Goal: Task Accomplishment & Management: Use online tool/utility

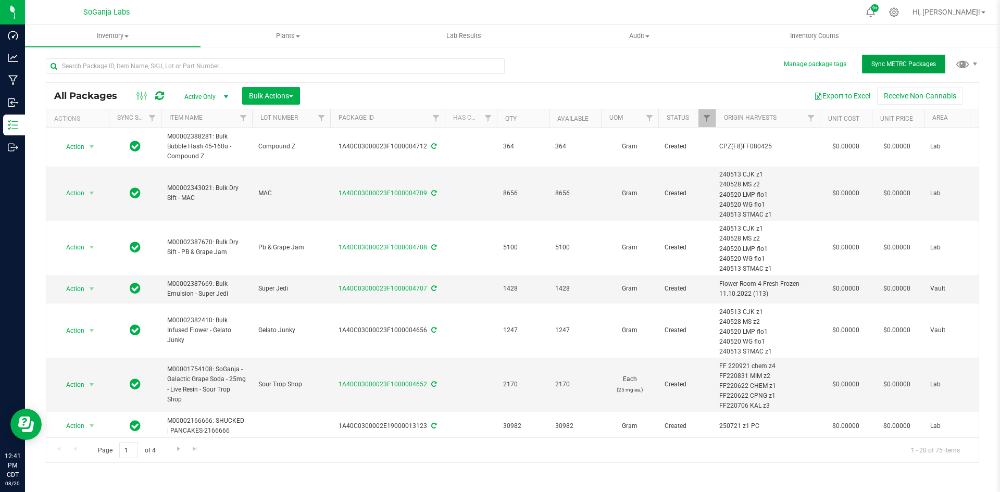
click at [921, 58] on button "Sync METRC Packages" at bounding box center [903, 64] width 83 height 19
click at [265, 96] on span "Bulk Actions" at bounding box center [271, 96] width 44 height 8
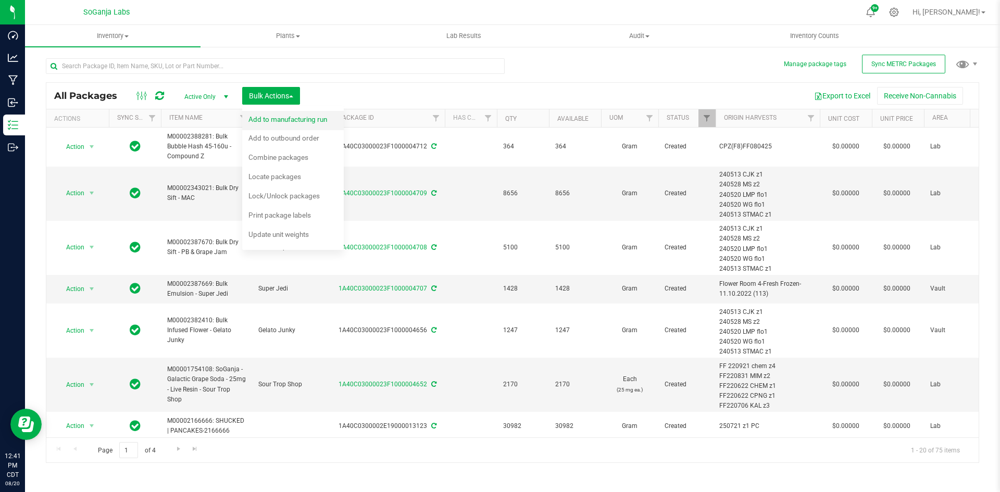
click at [280, 120] on span "Add to manufacturing run" at bounding box center [288, 119] width 79 height 8
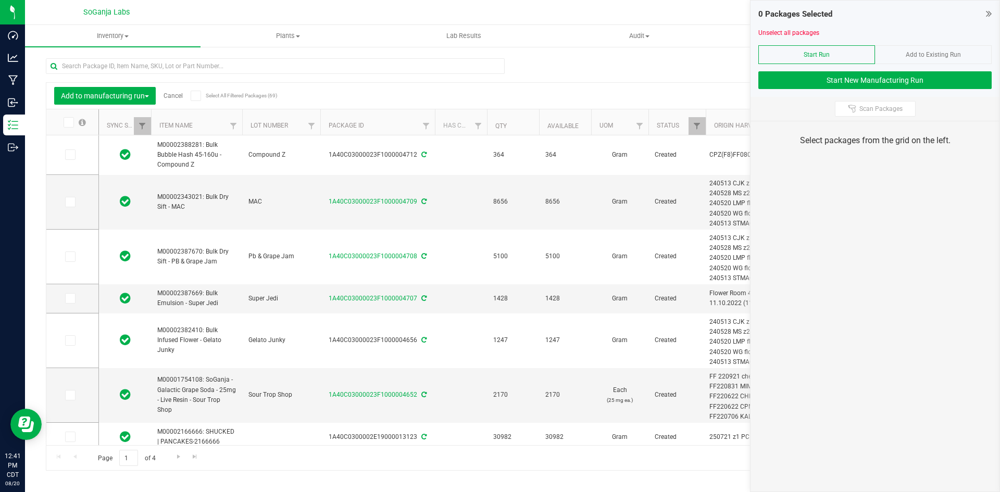
click at [600, 100] on div "Export to Excel Receive Non-Cannabis" at bounding box center [614, 96] width 713 height 18
click at [171, 97] on link "Cancel" at bounding box center [173, 95] width 19 height 7
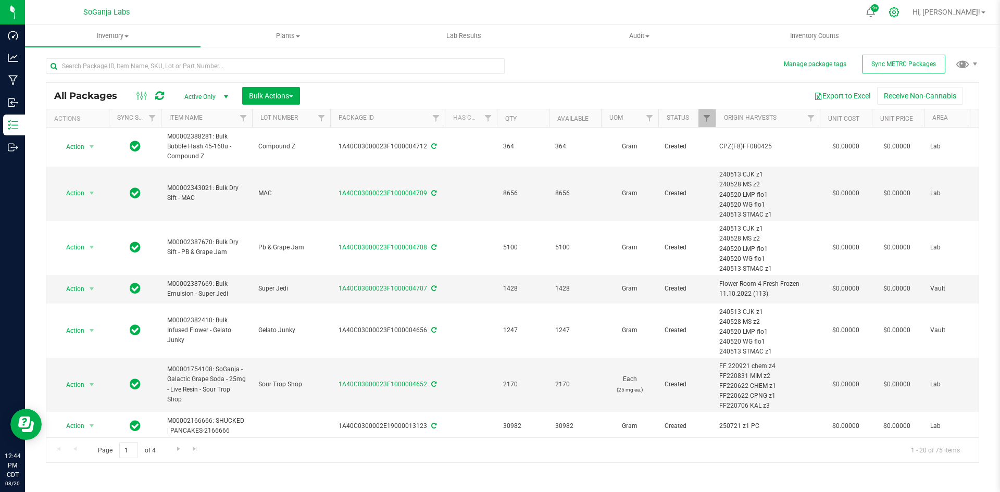
click at [899, 15] on icon at bounding box center [894, 12] width 10 height 10
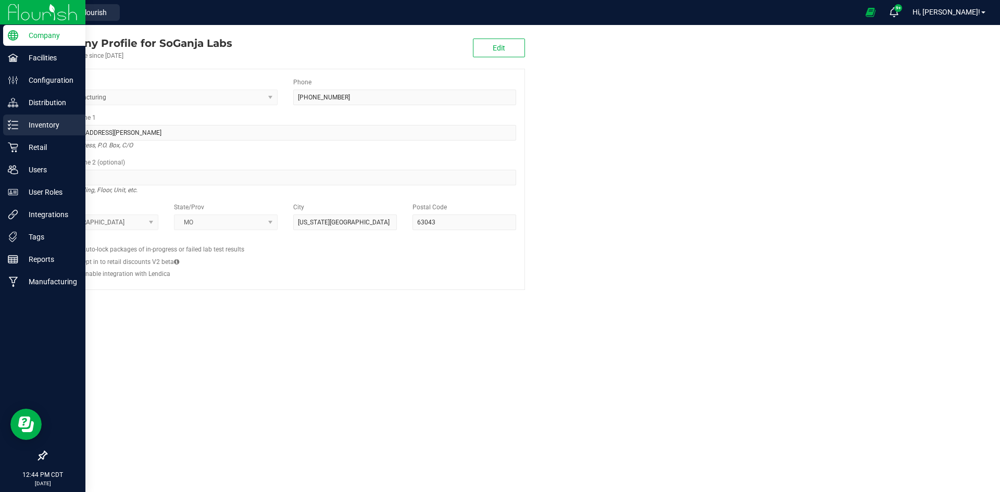
click at [56, 128] on p "Inventory" at bounding box center [49, 125] width 63 height 13
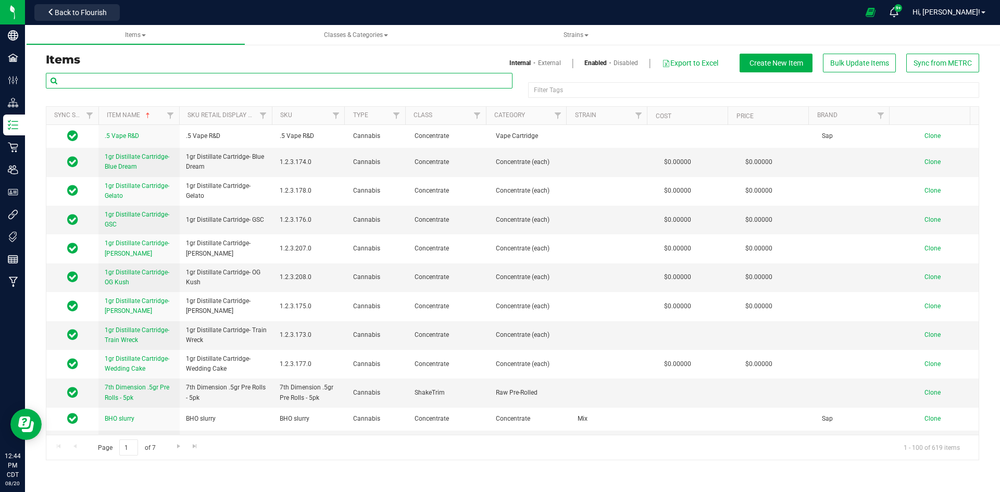
click at [266, 83] on input "text" at bounding box center [279, 81] width 467 height 16
click at [903, 63] on div "Internal External Enabled Disabled Export to Excel Create New Item Bulk Update …" at bounding box center [869, 63] width 222 height 19
click at [913, 62] on button "Sync from METRC" at bounding box center [943, 63] width 73 height 19
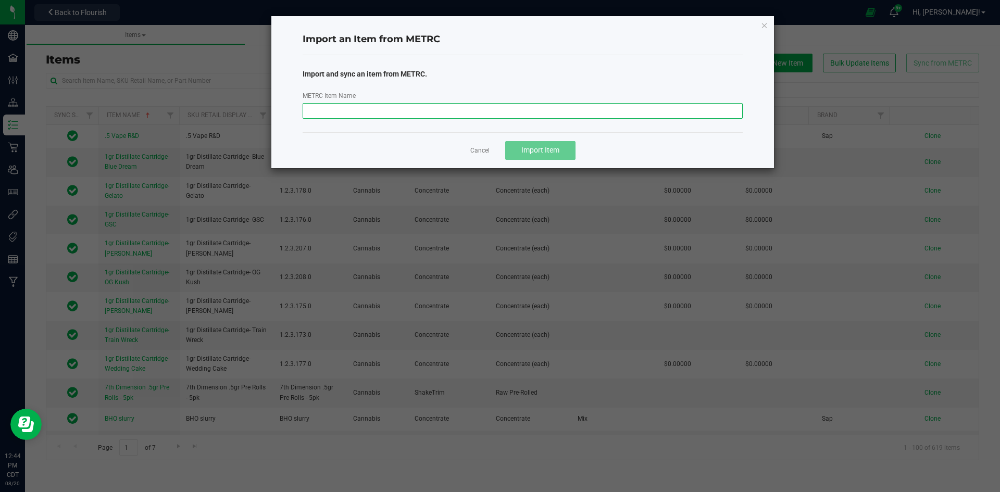
paste input "M00002393925: Bulk Bubble Hash - Burger Belts - 45 - 160u"
type input "M00002393925: Bulk Bubble Hash - Burger Belts - 45 - 160u"
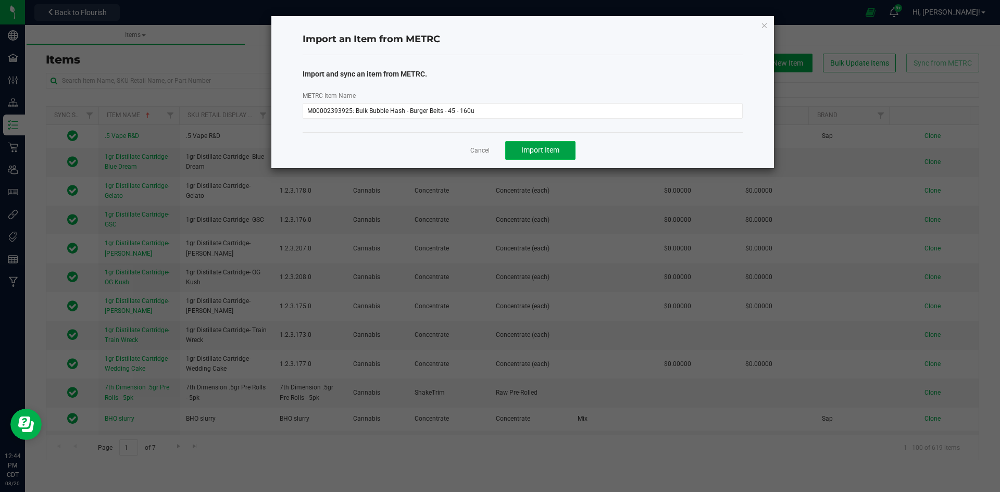
click at [544, 156] on button "Import Item" at bounding box center [540, 150] width 70 height 19
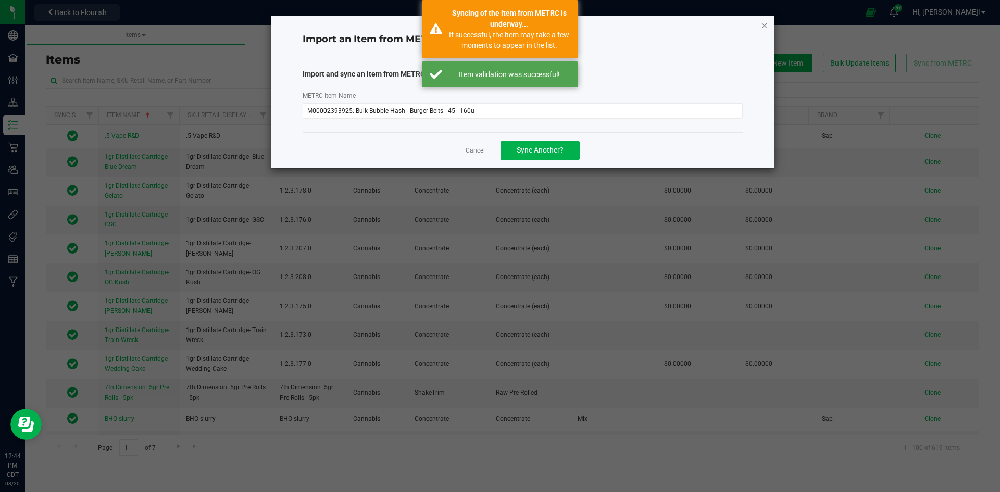
click at [763, 26] on icon "button" at bounding box center [764, 25] width 7 height 13
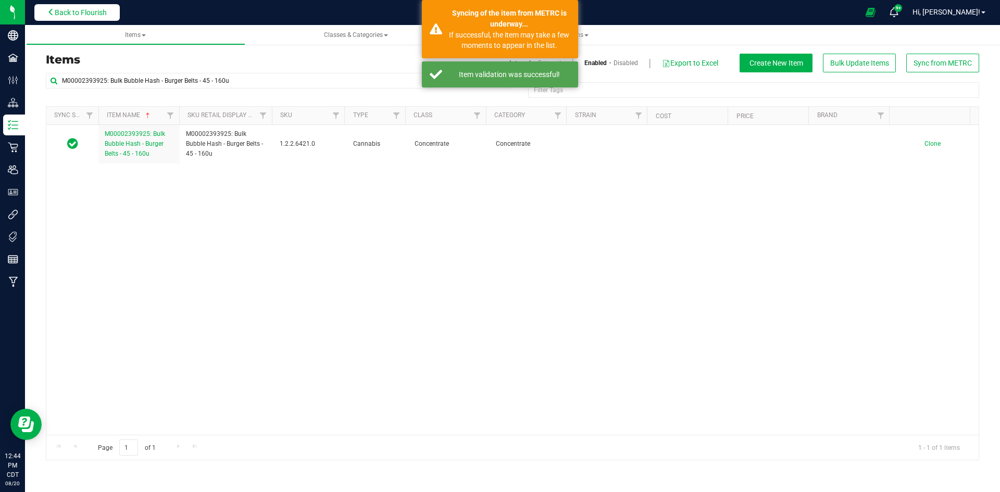
click at [104, 10] on span "Back to Flourish" at bounding box center [81, 12] width 52 height 8
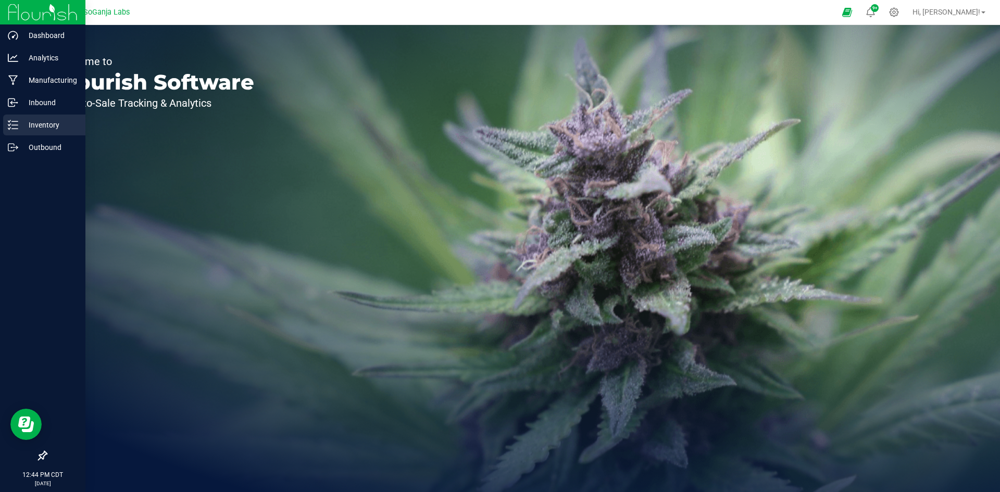
click at [49, 127] on p "Inventory" at bounding box center [49, 125] width 63 height 13
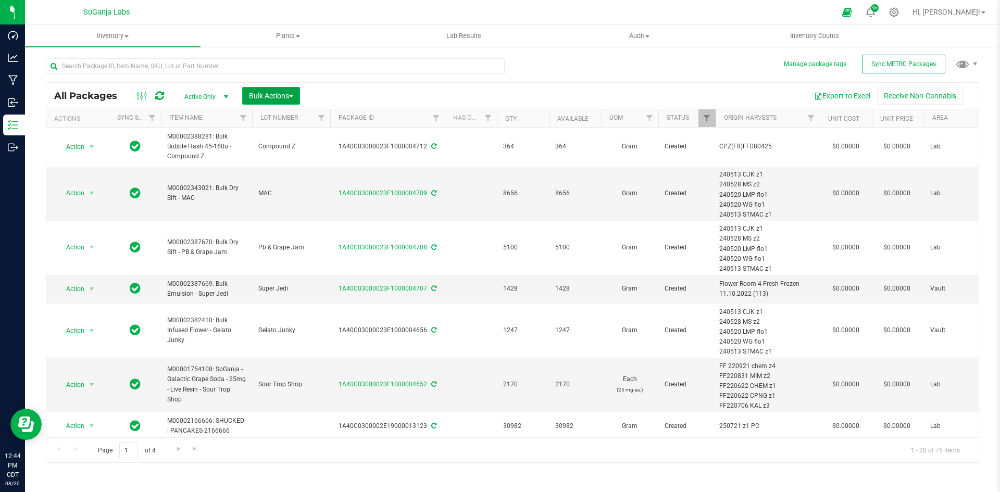
click at [287, 97] on span "Bulk Actions" at bounding box center [271, 96] width 44 height 8
click at [289, 121] on span "Add to manufacturing run" at bounding box center [288, 119] width 79 height 8
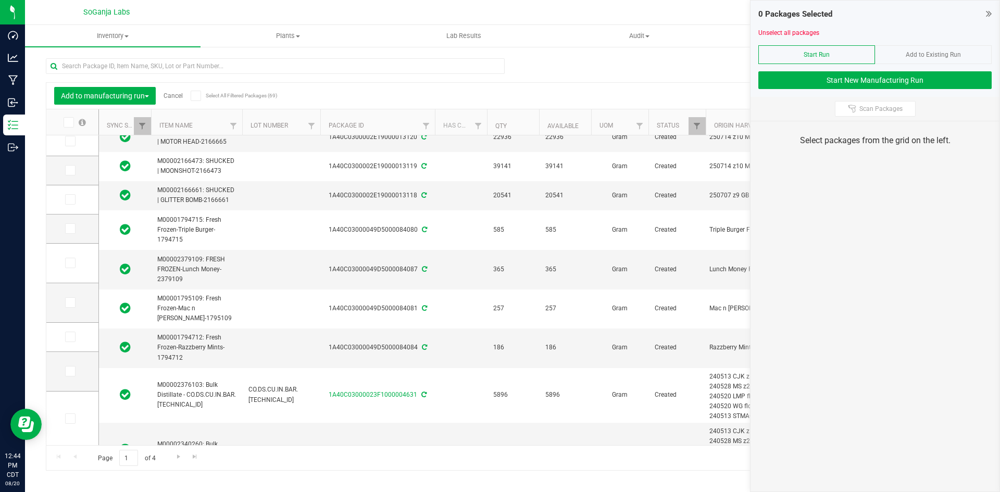
scroll to position [417, 0]
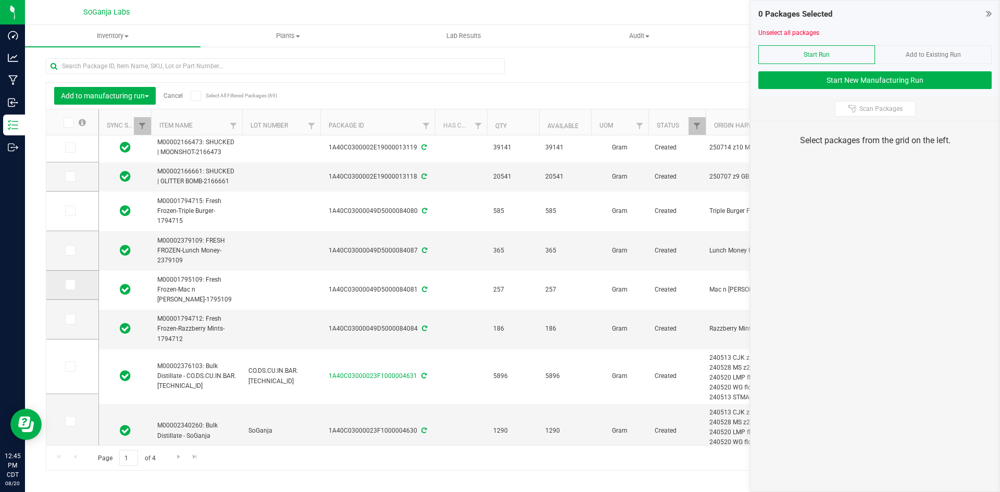
click at [66, 285] on icon at bounding box center [69, 285] width 7 height 0
click at [0, 0] on input "checkbox" at bounding box center [0, 0] width 0 height 0
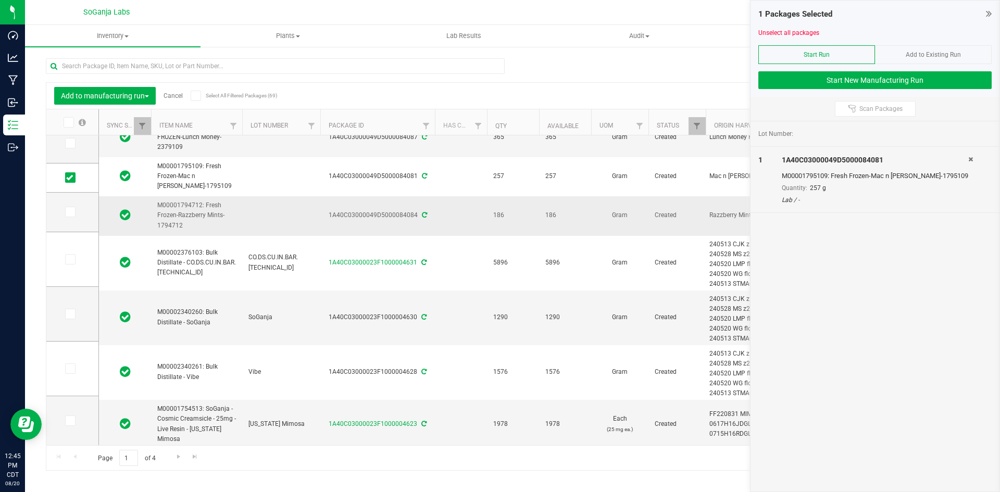
scroll to position [0, 0]
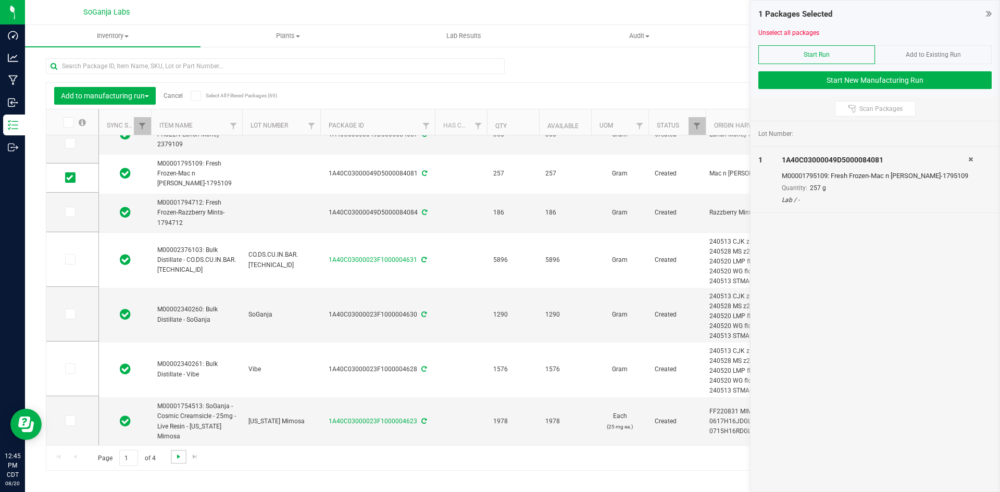
click at [177, 458] on span "Go to the next page" at bounding box center [179, 457] width 8 height 8
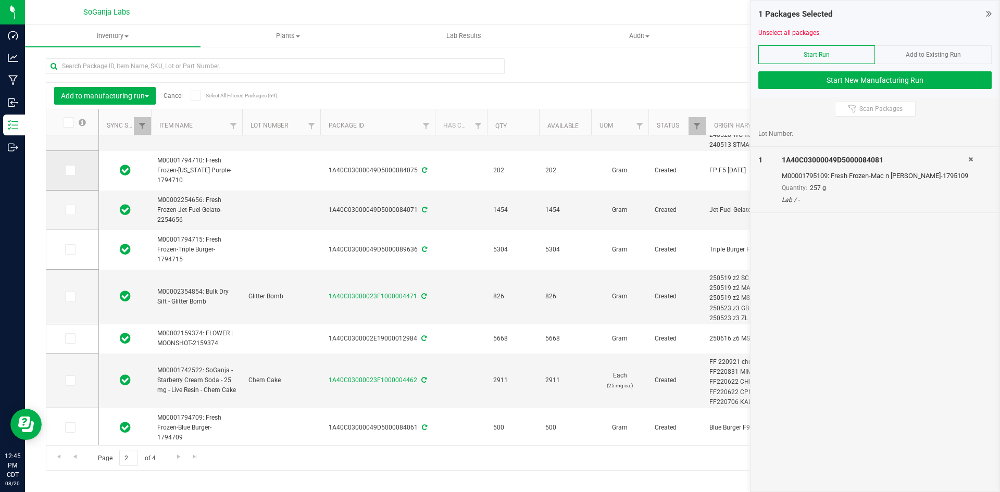
click at [66, 170] on icon at bounding box center [69, 170] width 7 height 0
click at [0, 0] on input "checkbox" at bounding box center [0, 0] width 0 height 0
click at [66, 210] on icon at bounding box center [69, 210] width 7 height 0
click at [0, 0] on input "checkbox" at bounding box center [0, 0] width 0 height 0
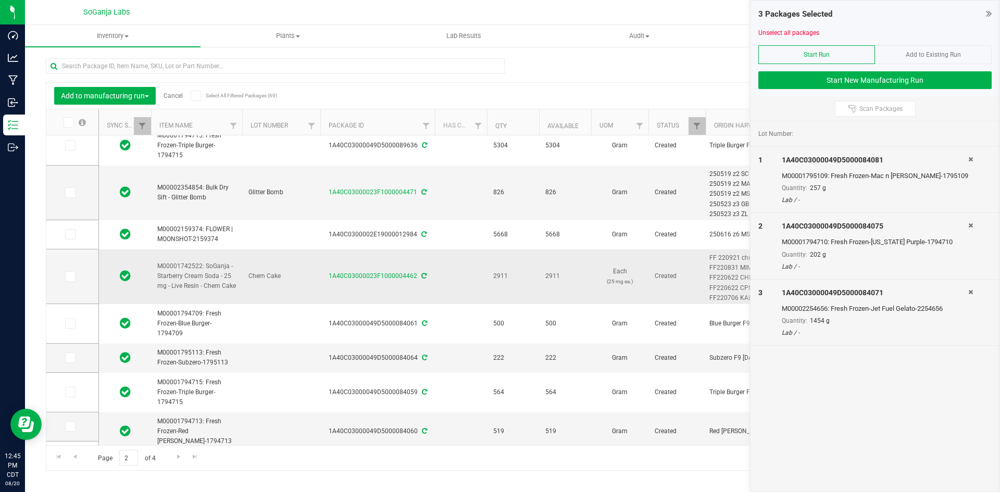
scroll to position [469, 0]
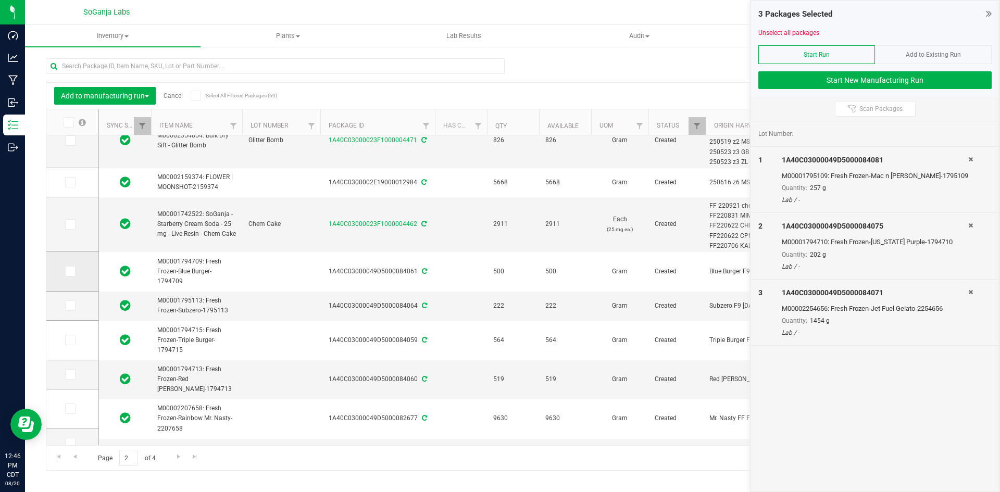
click at [65, 276] on span at bounding box center [70, 271] width 10 height 10
click at [0, 0] on input "checkbox" at bounding box center [0, 0] width 0 height 0
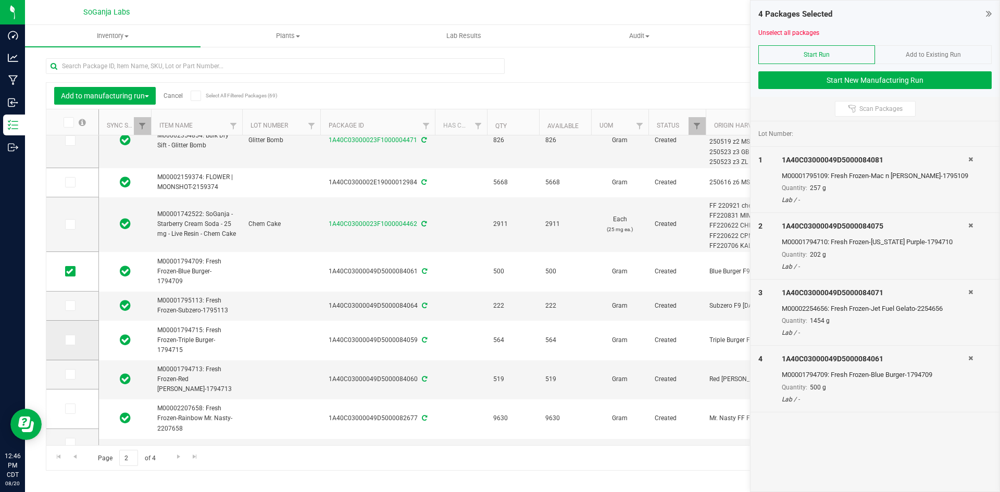
click at [66, 340] on icon at bounding box center [69, 340] width 7 height 0
click at [0, 0] on input "checkbox" at bounding box center [0, 0] width 0 height 0
click at [66, 375] on icon at bounding box center [69, 375] width 7 height 0
click at [0, 0] on input "checkbox" at bounding box center [0, 0] width 0 height 0
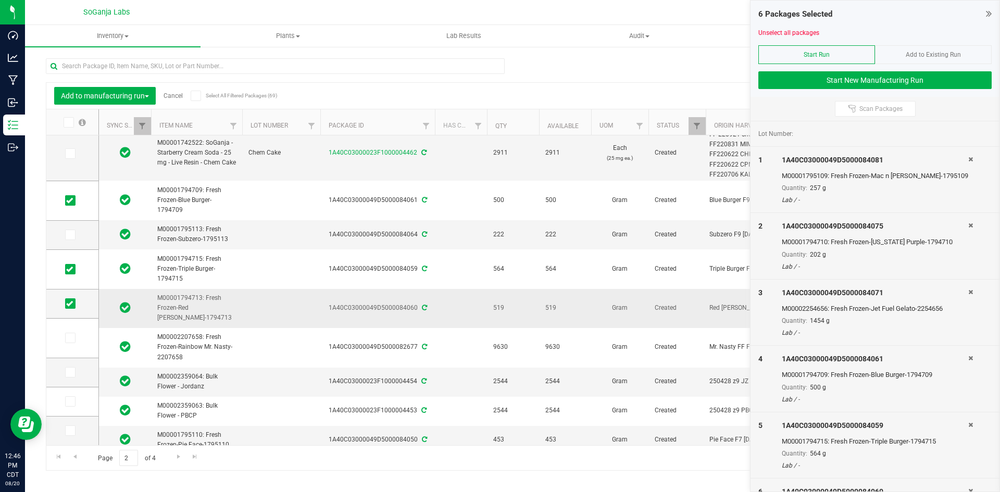
scroll to position [549, 0]
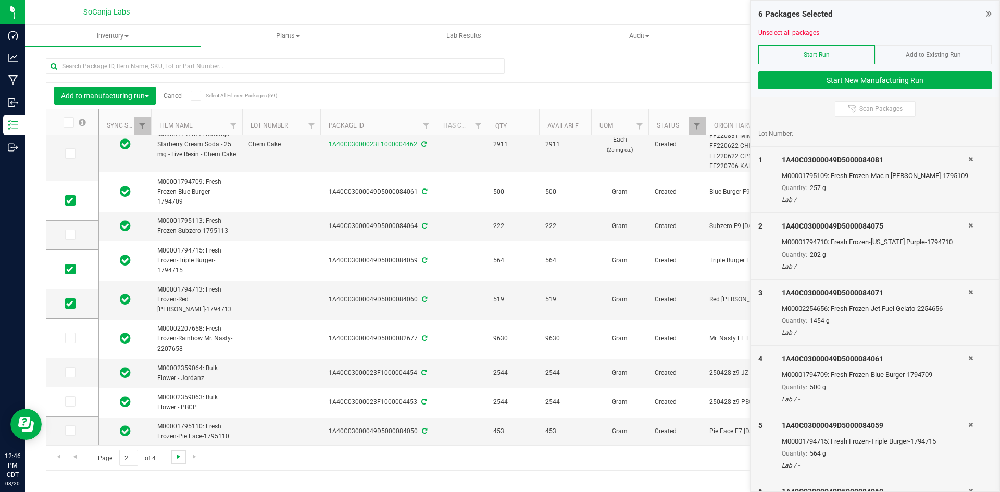
click at [178, 458] on span "Go to the next page" at bounding box center [179, 457] width 8 height 8
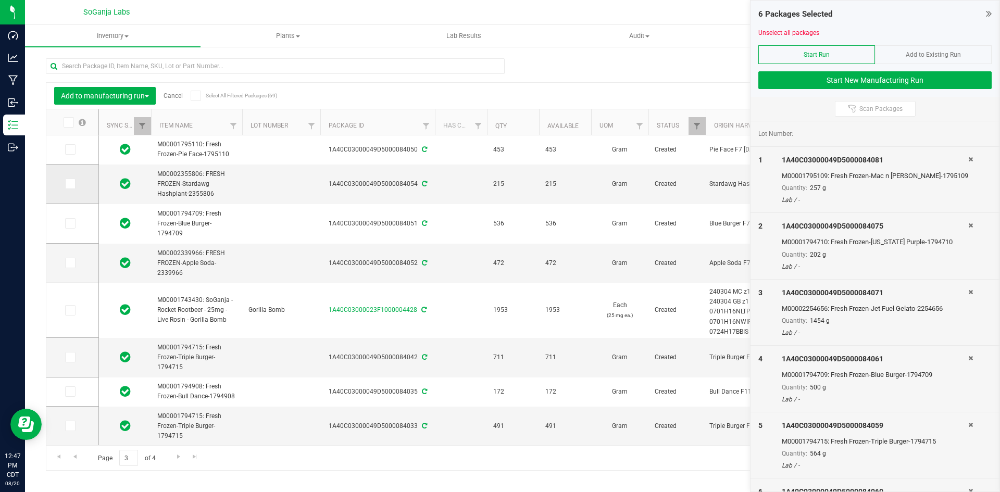
click at [66, 184] on icon at bounding box center [69, 184] width 7 height 0
click at [0, 0] on input "checkbox" at bounding box center [0, 0] width 0 height 0
click at [66, 263] on icon at bounding box center [69, 263] width 7 height 0
click at [0, 0] on input "checkbox" at bounding box center [0, 0] width 0 height 0
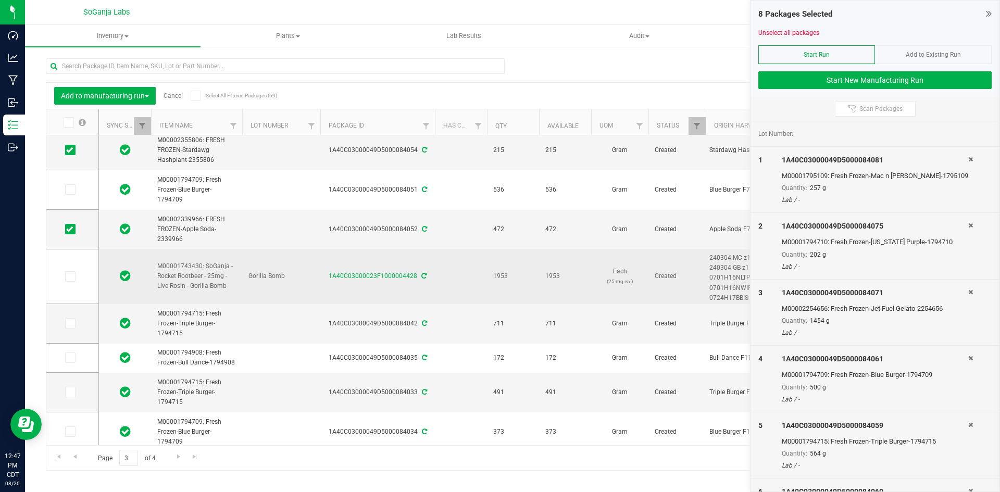
scroll to position [52, 0]
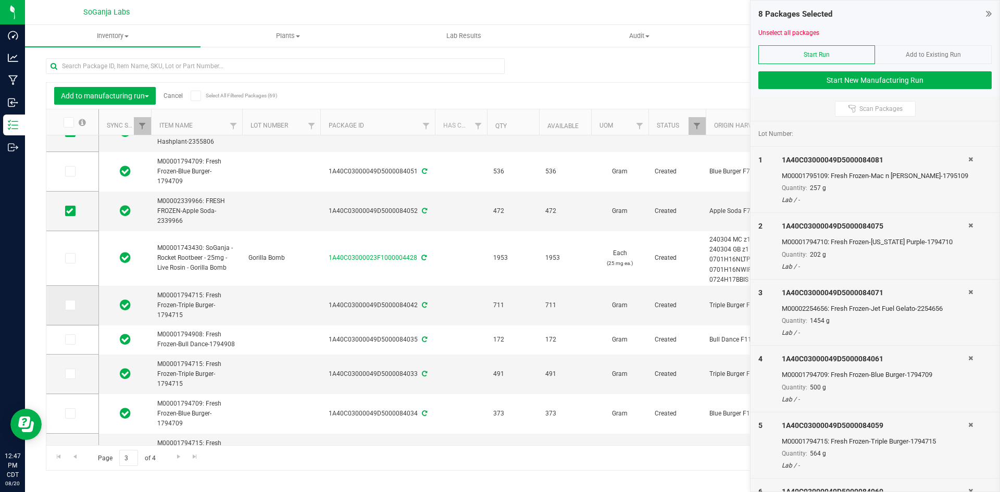
click at [66, 305] on icon at bounding box center [69, 305] width 7 height 0
click at [0, 0] on input "checkbox" at bounding box center [0, 0] width 0 height 0
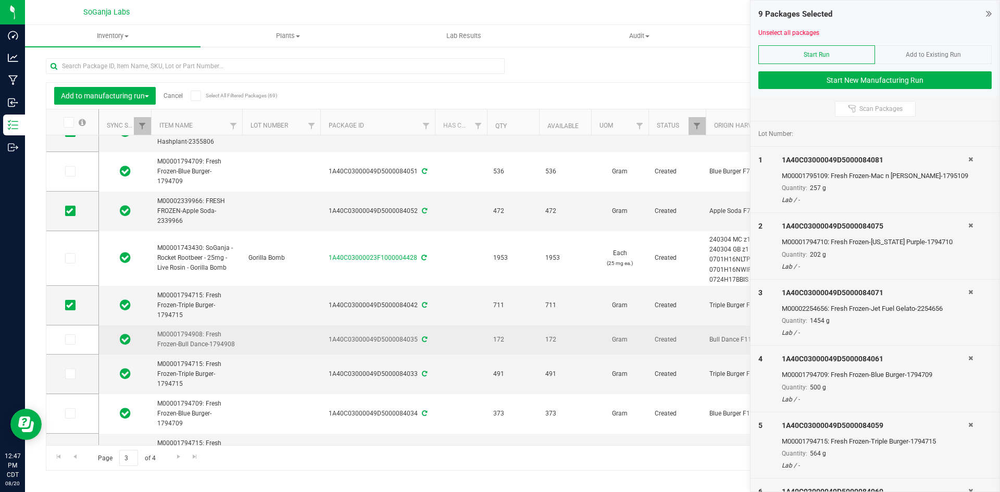
scroll to position [104, 0]
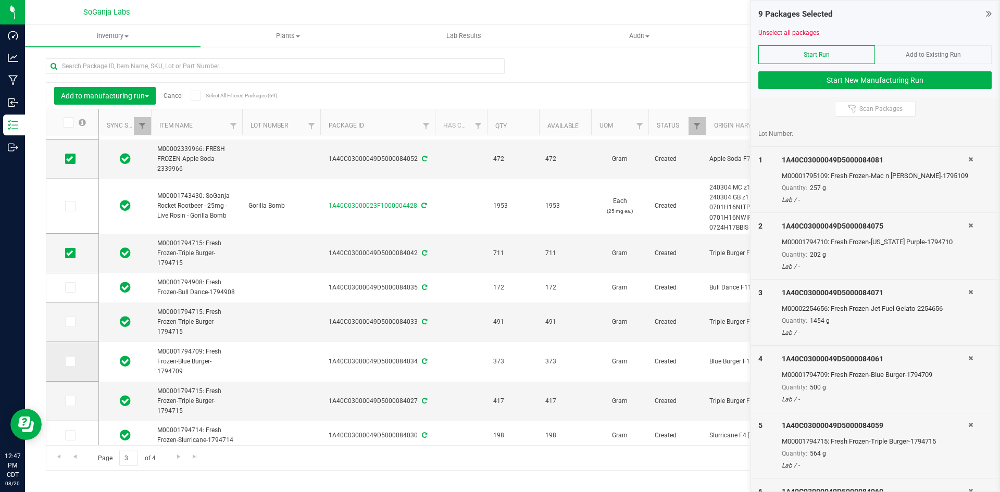
click at [65, 365] on span at bounding box center [70, 361] width 10 height 10
click at [66, 362] on icon at bounding box center [69, 362] width 7 height 0
click at [0, 0] on input "checkbox" at bounding box center [0, 0] width 0 height 0
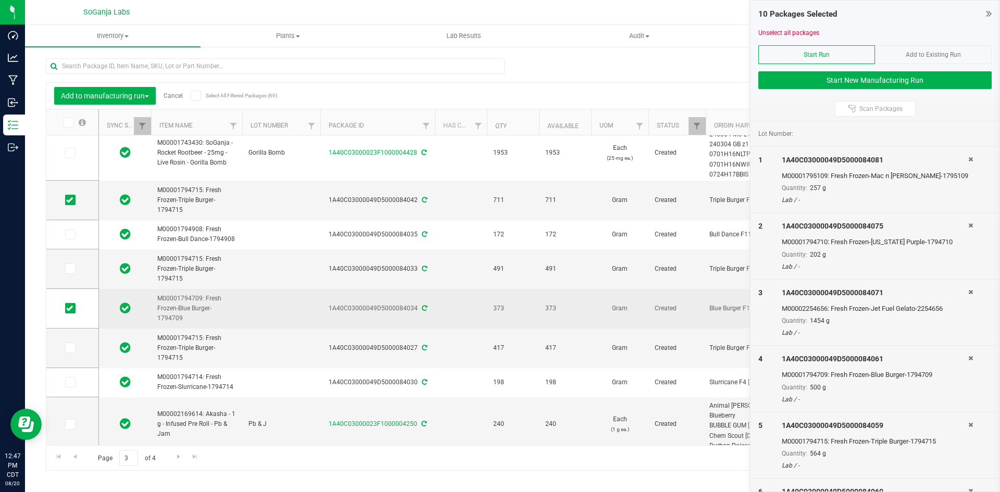
scroll to position [208, 0]
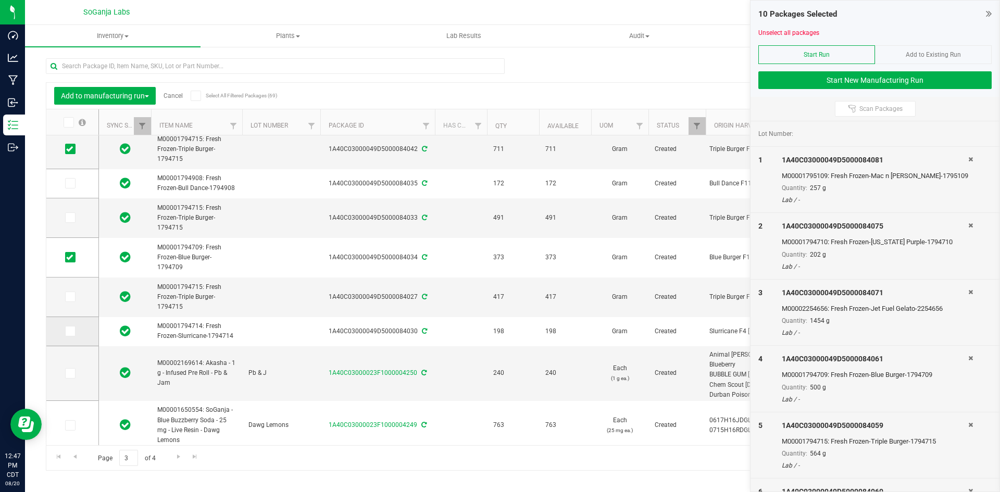
click at [66, 331] on icon at bounding box center [69, 331] width 7 height 0
click at [0, 0] on input "checkbox" at bounding box center [0, 0] width 0 height 0
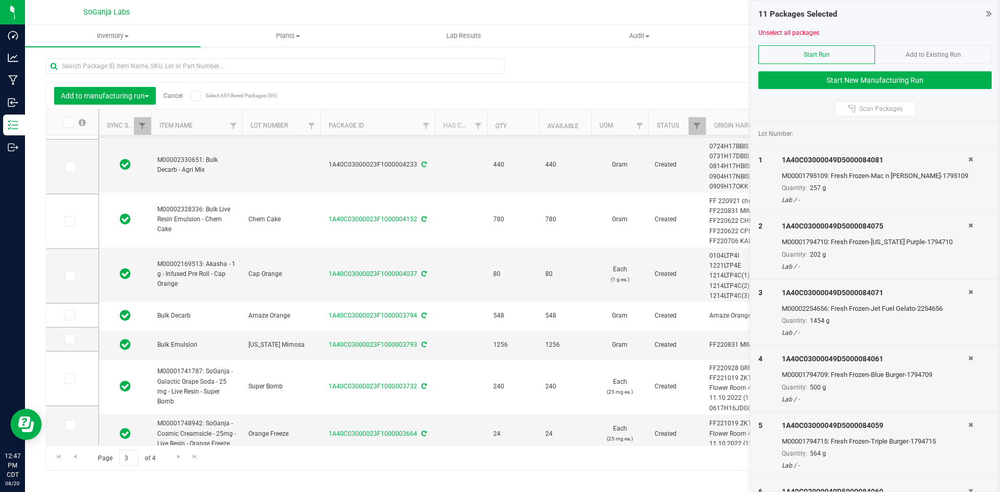
scroll to position [529, 0]
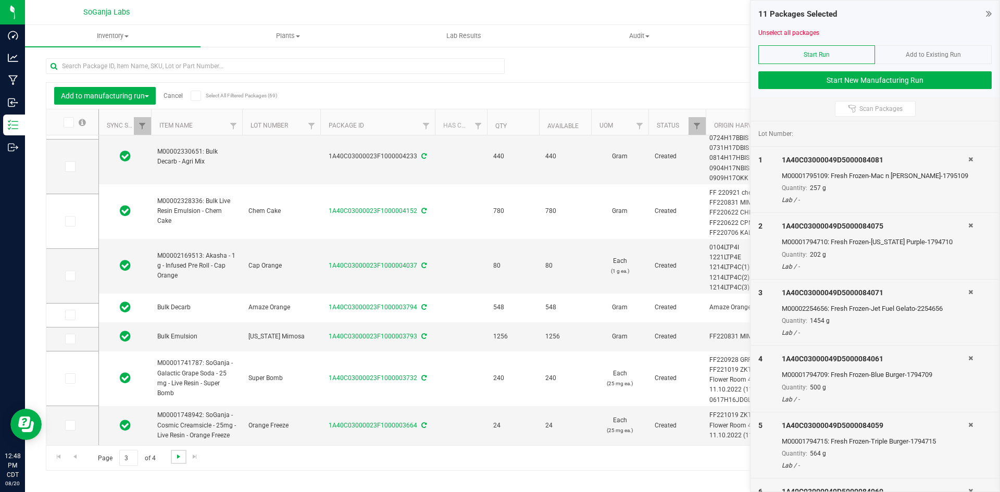
click at [179, 458] on span "Go to the next page" at bounding box center [179, 457] width 8 height 8
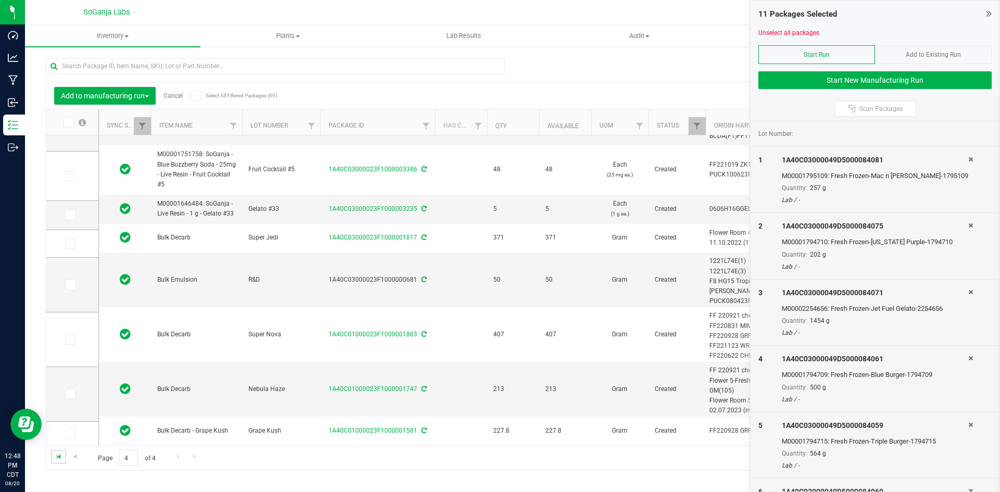
click at [61, 454] on span "Go to the first page" at bounding box center [59, 457] width 8 height 8
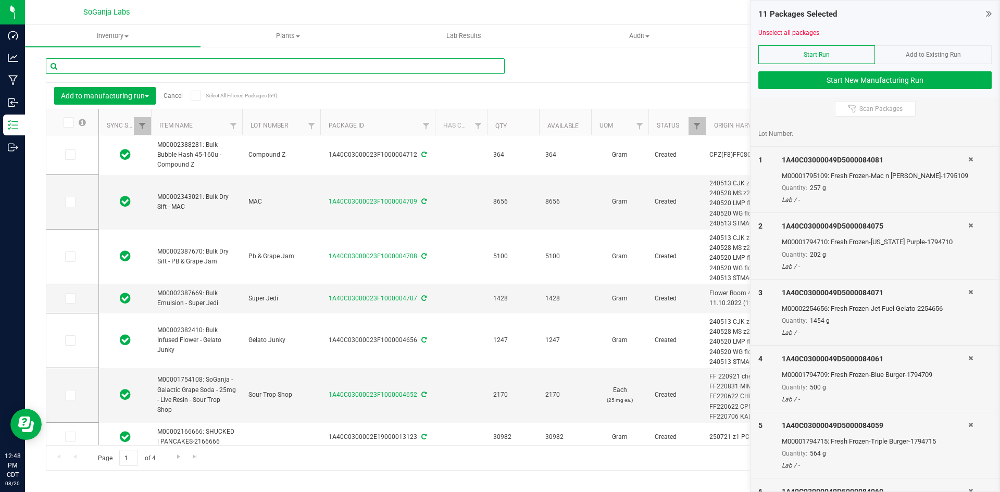
click at [267, 70] on input "text" at bounding box center [275, 66] width 459 height 16
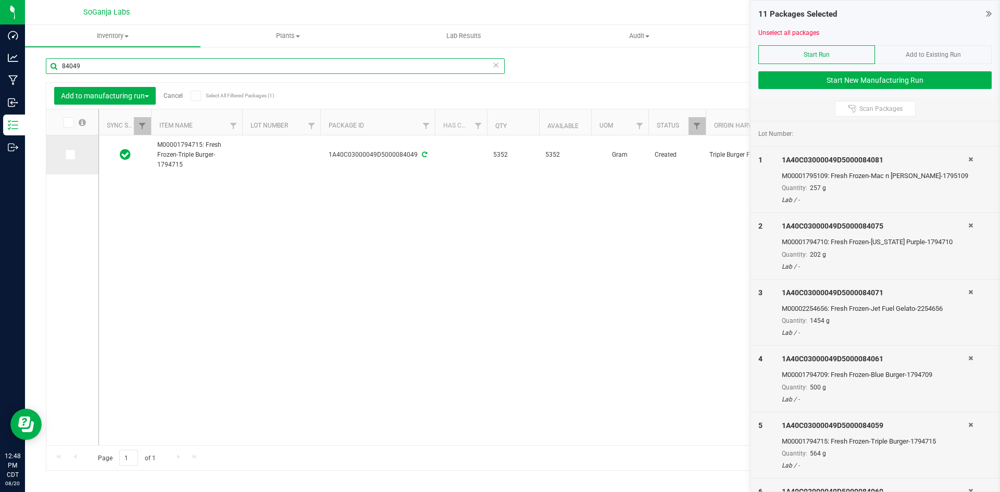
type input "84049"
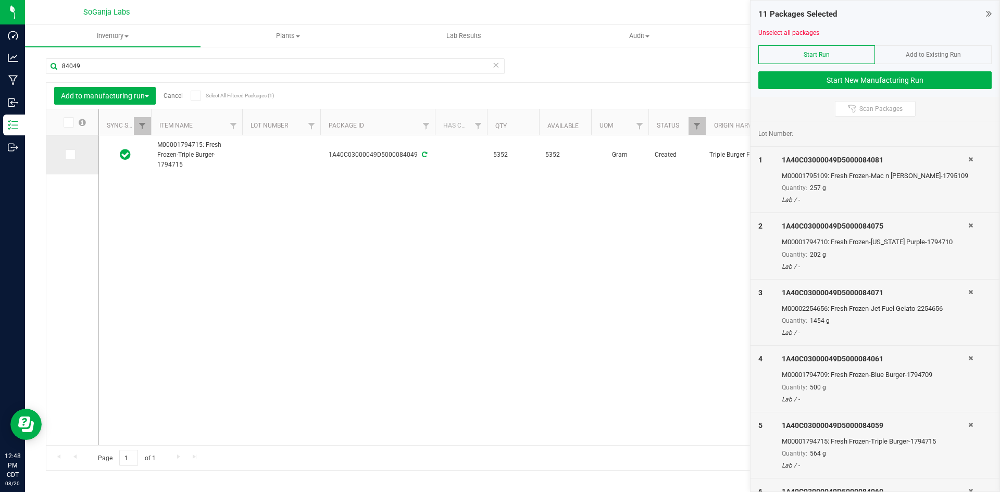
click at [66, 155] on icon at bounding box center [69, 155] width 7 height 0
click at [0, 0] on input "checkbox" at bounding box center [0, 0] width 0 height 0
click at [850, 85] on button "Start New Manufacturing Run" at bounding box center [875, 80] width 233 height 18
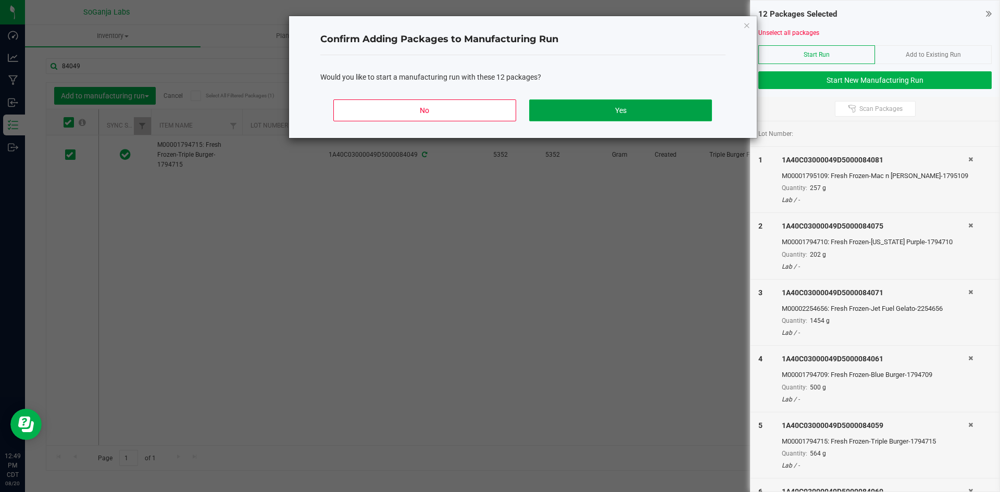
click at [654, 111] on button "Yes" at bounding box center [620, 111] width 182 height 22
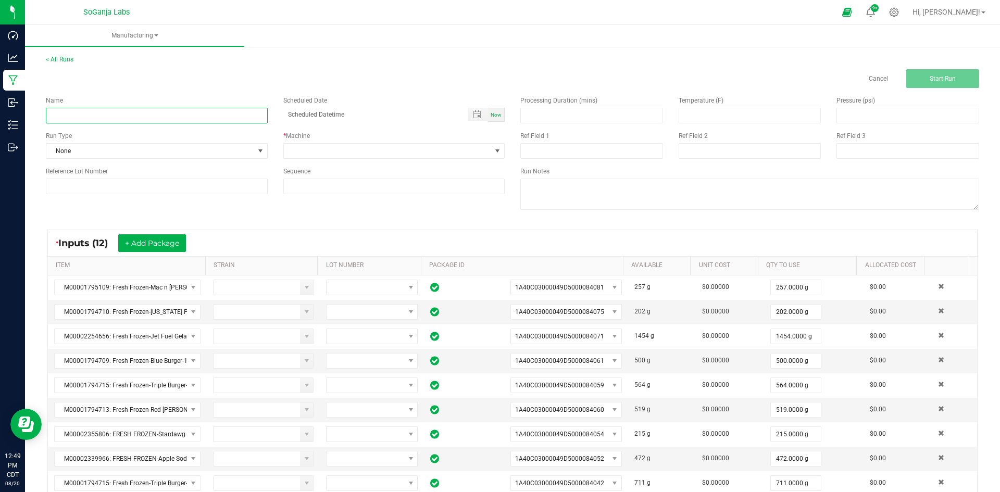
click at [164, 119] on input at bounding box center [157, 116] width 222 height 16
paste input "M00002393925: Bulk Bubble Hash - Burger Belts - 45 - 160u"
type input "M00002393925: Bulk Bubble Hash - Burger Belts - 45 - 160u"
click at [345, 152] on span at bounding box center [388, 151] width 208 height 15
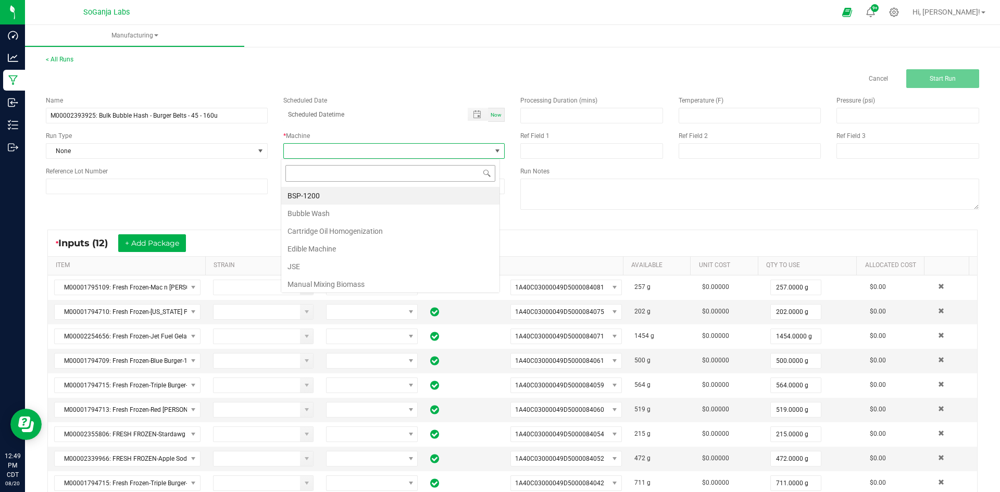
scroll to position [16, 220]
click at [314, 214] on li "Bubble Wash" at bounding box center [390, 214] width 218 height 18
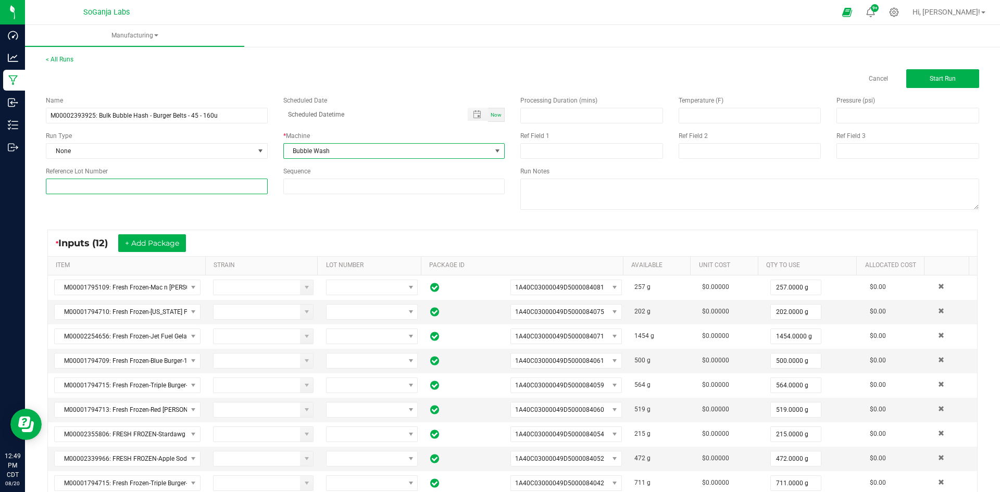
click at [158, 187] on input at bounding box center [157, 187] width 222 height 16
type input "Burger Belts"
click at [932, 81] on span "Start Run" at bounding box center [943, 78] width 26 height 7
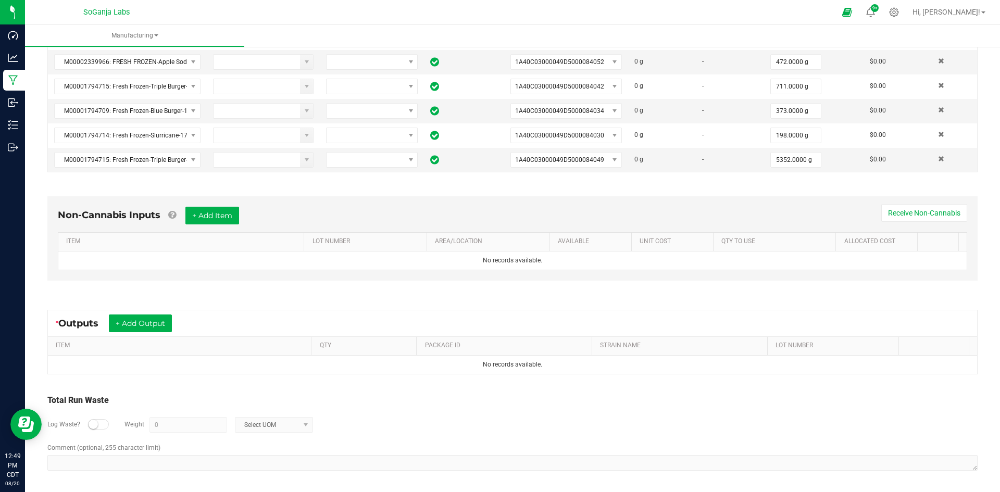
scroll to position [412, 0]
click at [164, 320] on button "+ Add Output" at bounding box center [140, 323] width 63 height 18
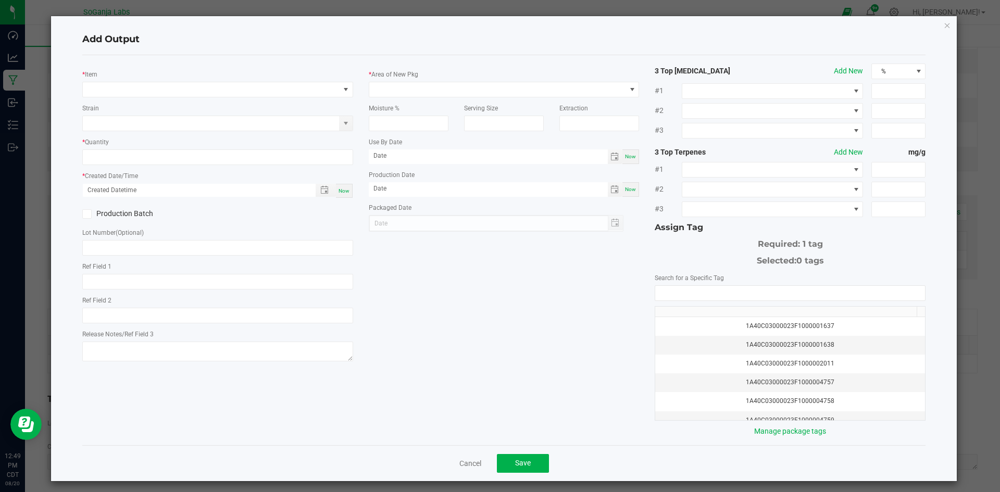
click at [195, 81] on div "* Item" at bounding box center [217, 83] width 271 height 29
click at [191, 88] on span "NO DATA FOUND" at bounding box center [211, 89] width 257 height 15
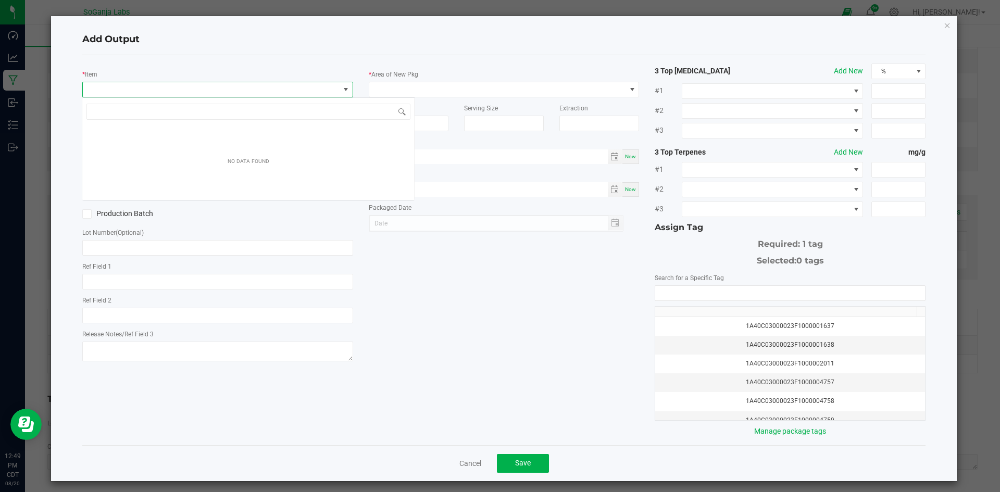
scroll to position [16, 268]
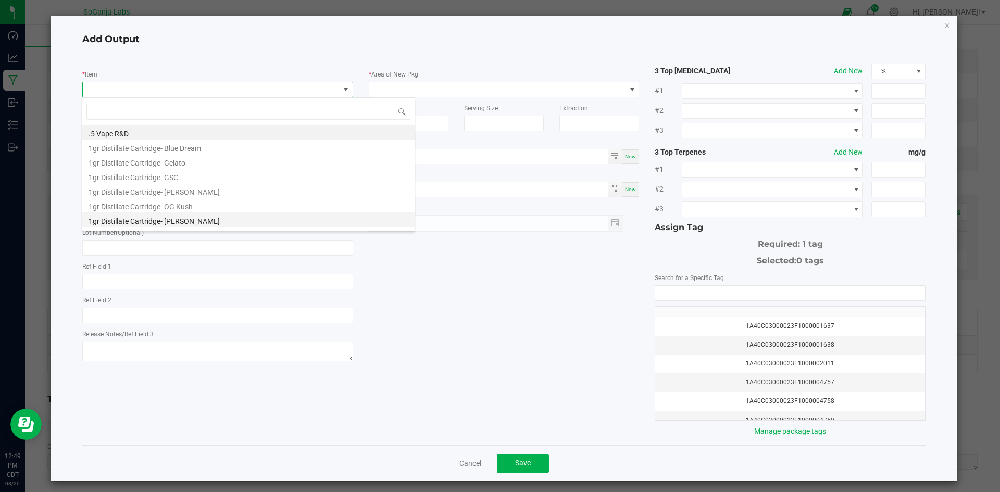
type input "M00002393925: Bulk Bubble Hash - Burger Belts - 45 - 160u"
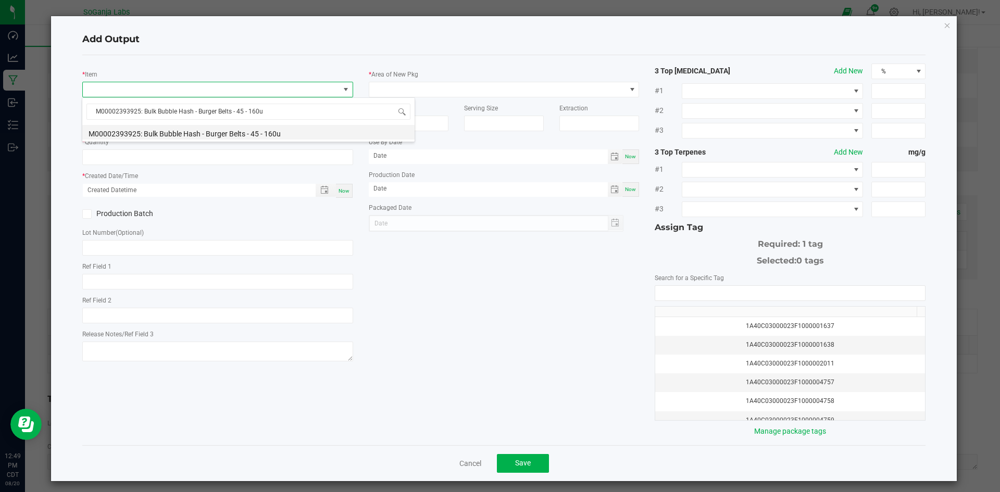
click at [234, 128] on li "M00002393925: Bulk Bubble Hash - Burger Belts - 45 - 160u" at bounding box center [248, 132] width 332 height 15
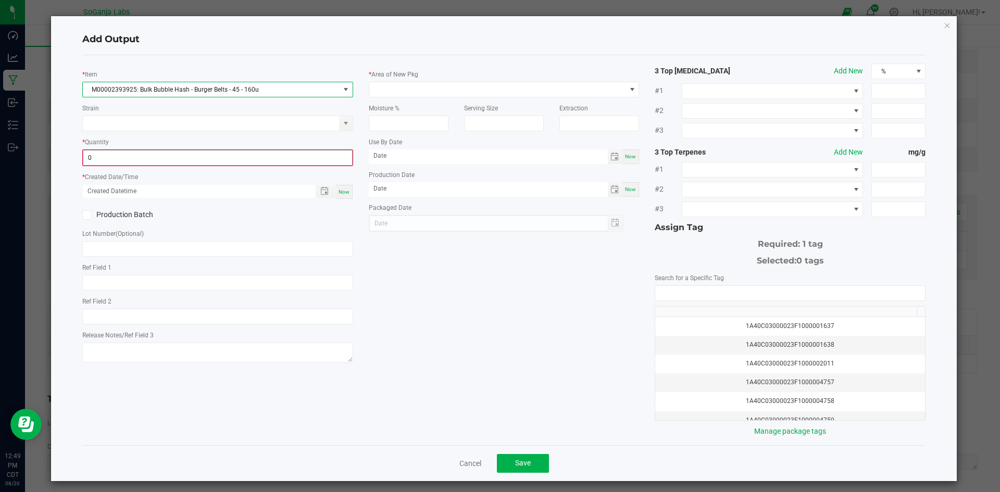
click at [200, 153] on input "0" at bounding box center [217, 158] width 269 height 15
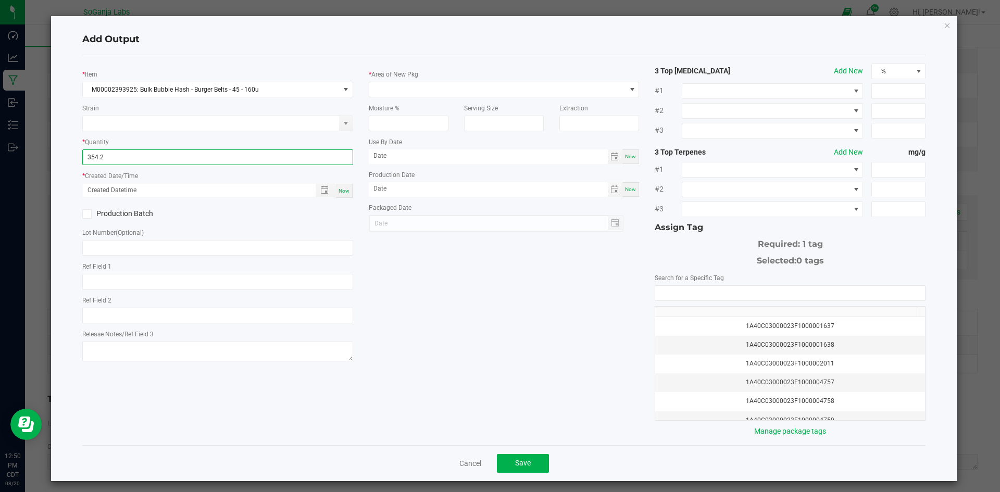
type input "354.2000 g"
click at [339, 191] on span "Now" at bounding box center [344, 191] width 11 height 6
type input "[DATE] 12:50 PM"
type input "[DATE]"
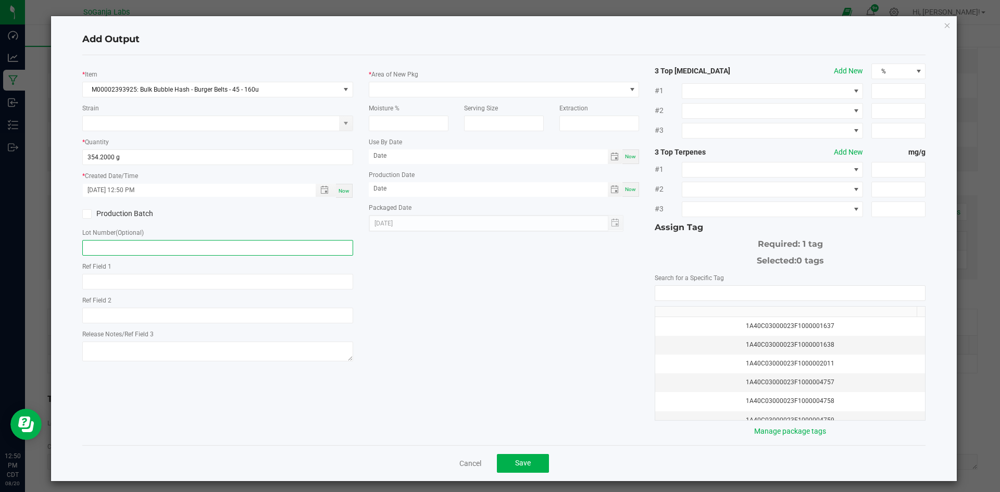
click at [227, 246] on input "text" at bounding box center [217, 248] width 271 height 16
type input "Burger Belts"
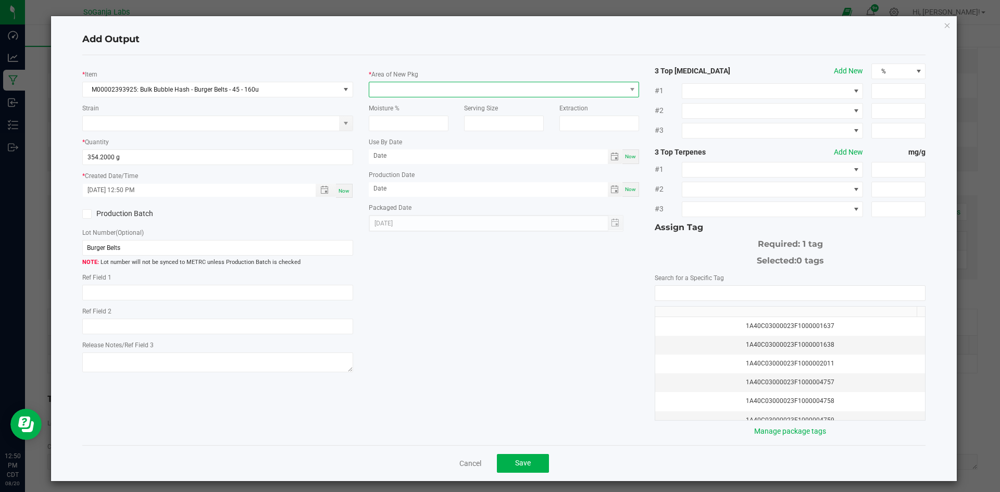
click at [475, 91] on span at bounding box center [497, 89] width 257 height 15
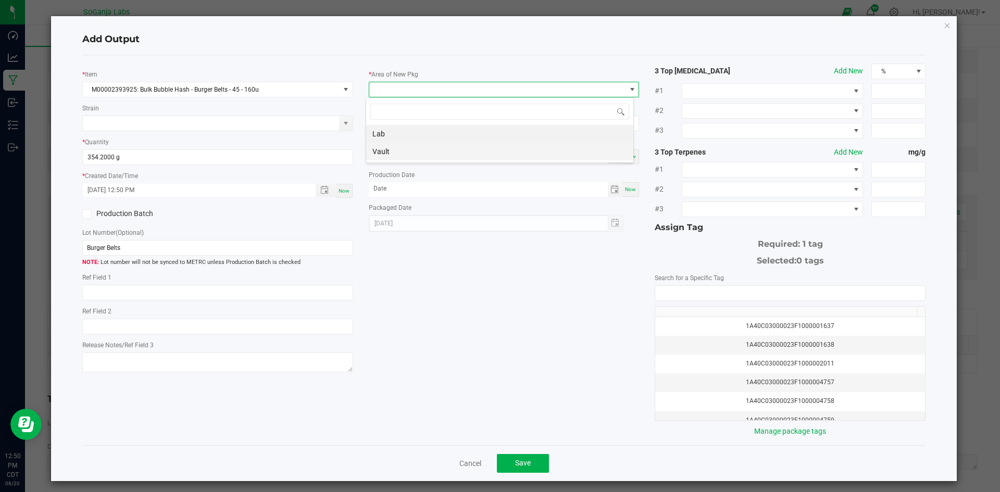
click at [407, 151] on li "Vault" at bounding box center [499, 152] width 267 height 18
click at [422, 85] on span "Vault" at bounding box center [497, 89] width 257 height 15
click at [388, 138] on li "Lab" at bounding box center [499, 134] width 267 height 18
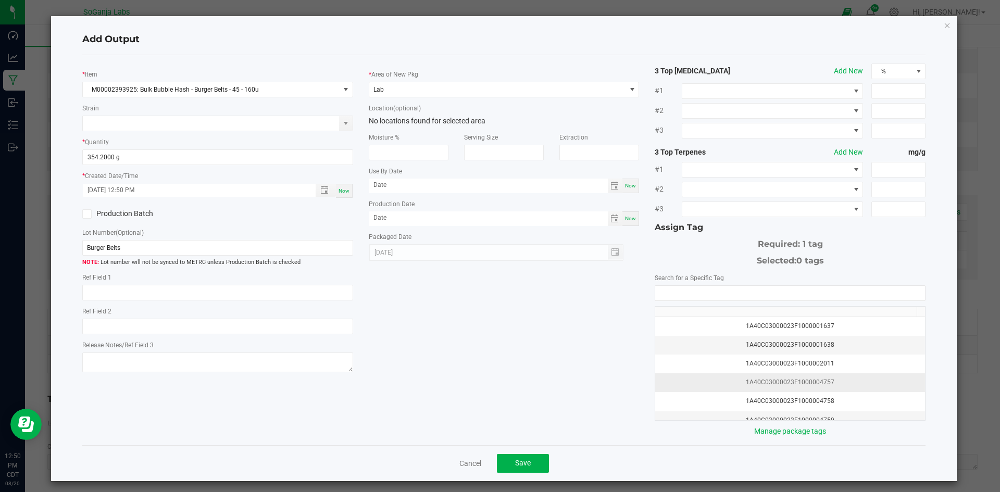
click at [725, 378] on div "1A40C03000023F1000004757" at bounding box center [790, 383] width 257 height 10
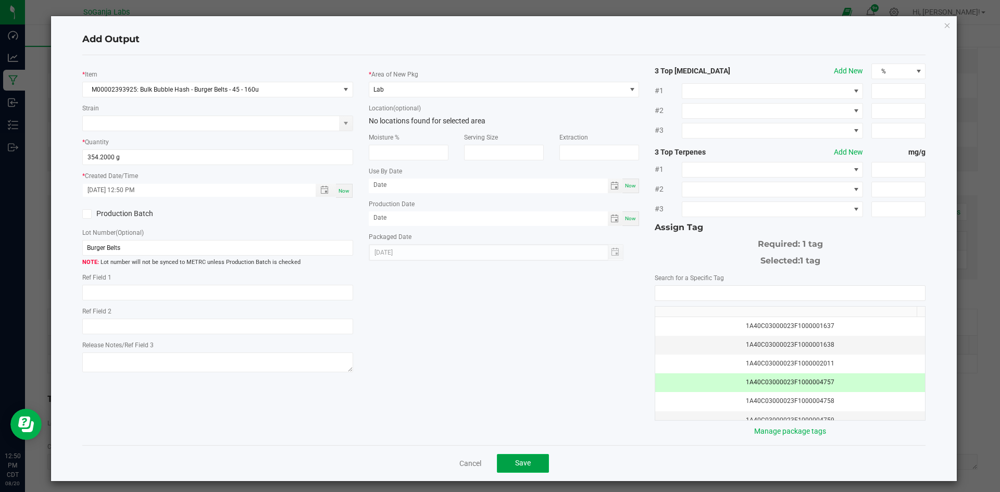
click at [519, 466] on span "Save" at bounding box center [523, 463] width 16 height 8
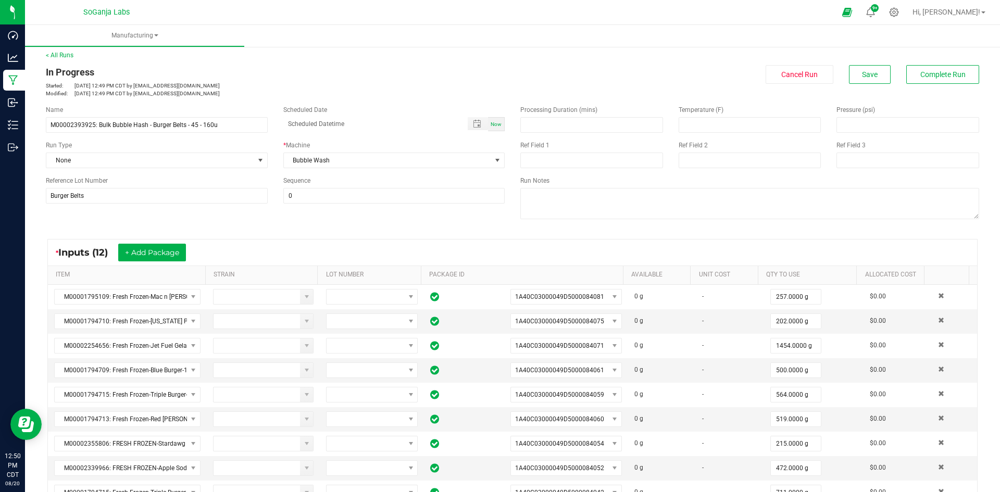
scroll to position [0, 0]
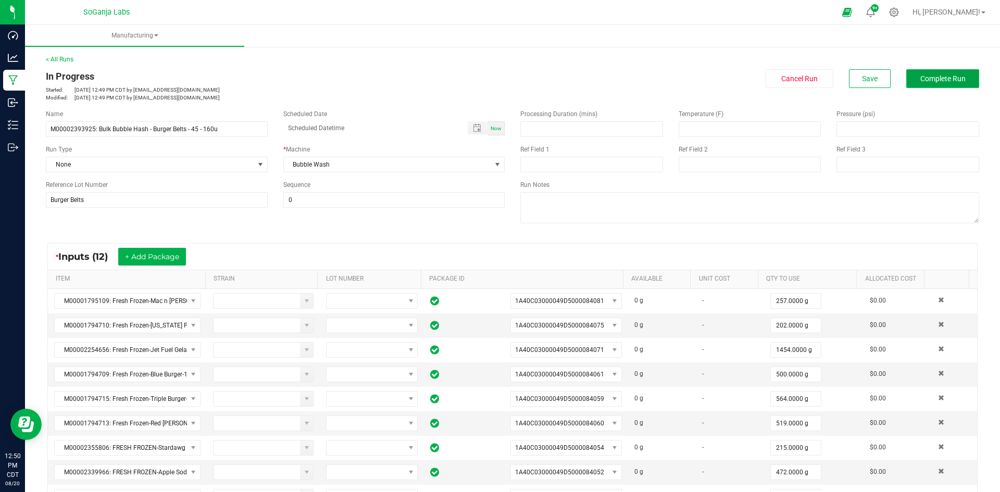
click at [910, 86] on button "Complete Run" at bounding box center [943, 78] width 73 height 19
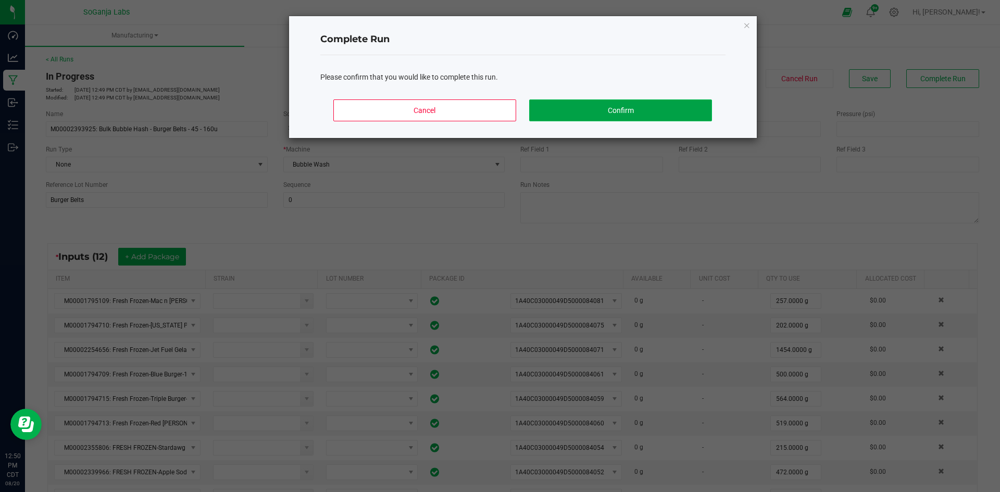
click at [573, 107] on button "Confirm" at bounding box center [620, 111] width 182 height 22
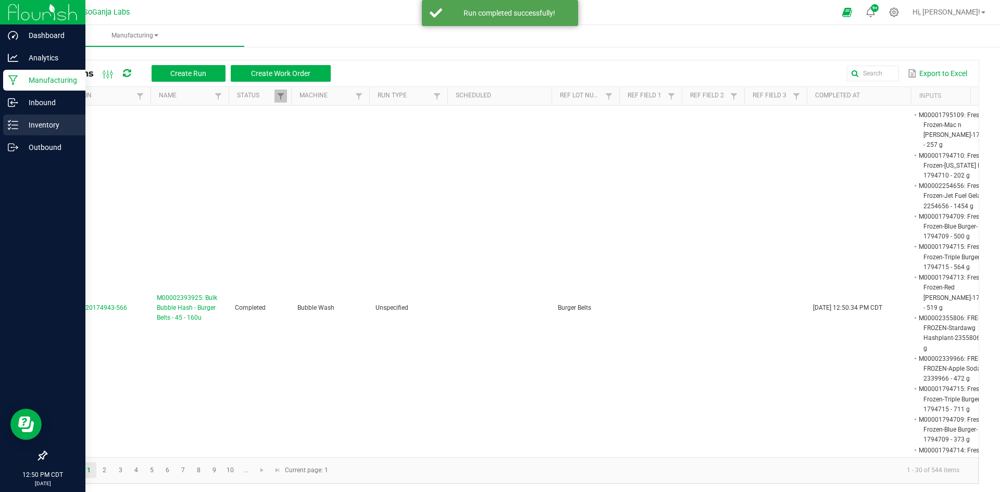
click at [30, 120] on p "Inventory" at bounding box center [49, 125] width 63 height 13
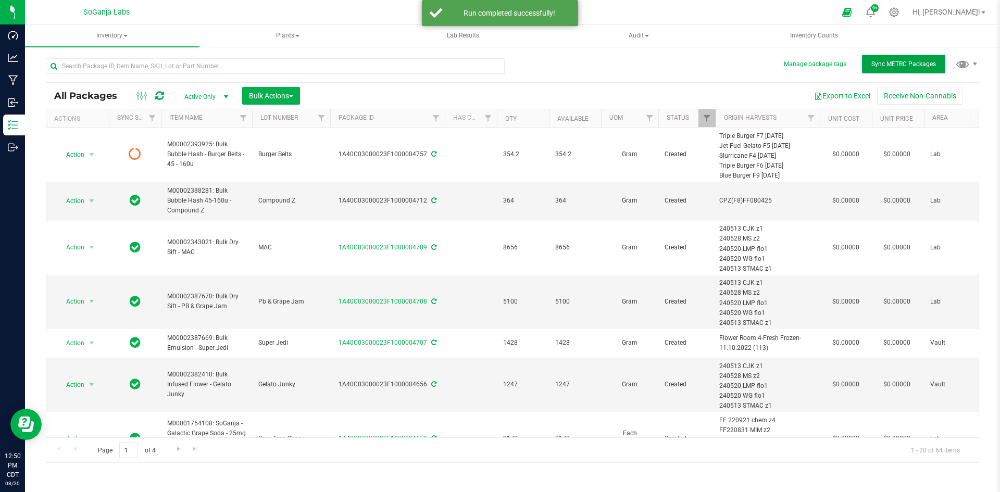
click at [892, 67] on span "Sync METRC Packages" at bounding box center [904, 63] width 65 height 7
